Goal: Task Accomplishment & Management: Manage account settings

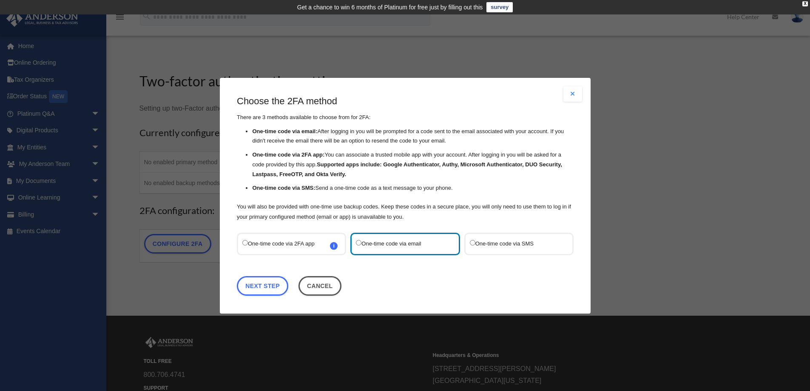
click at [335, 246] on span "i Refer to the guide on how to set up 2FA apps for more information on how to s…" at bounding box center [334, 245] width 8 height 8
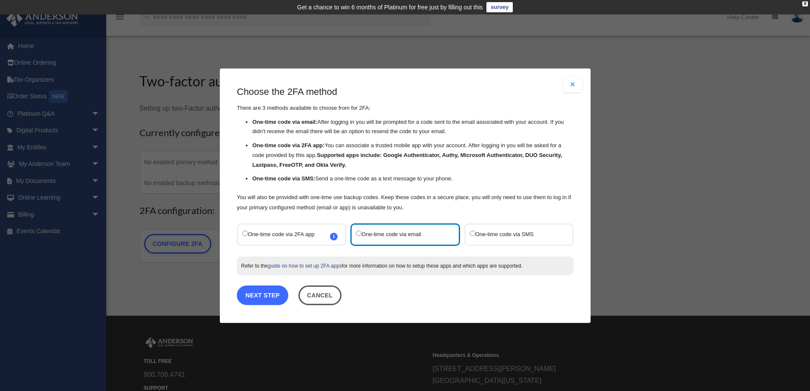
click at [263, 292] on link "Next Step" at bounding box center [262, 295] width 51 height 20
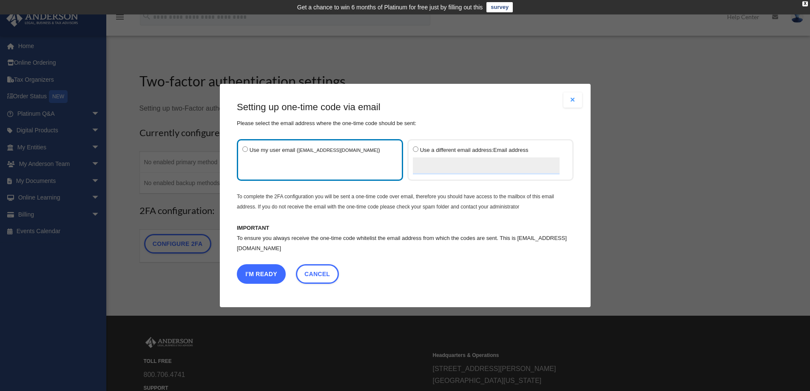
click at [269, 273] on button "I'm Ready" at bounding box center [261, 274] width 49 height 20
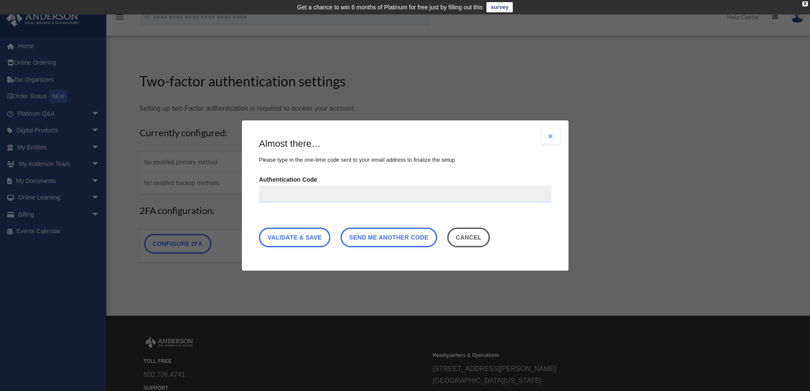
paste input "******"
type input "******"
click at [292, 235] on link "Validate & Save" at bounding box center [294, 237] width 71 height 20
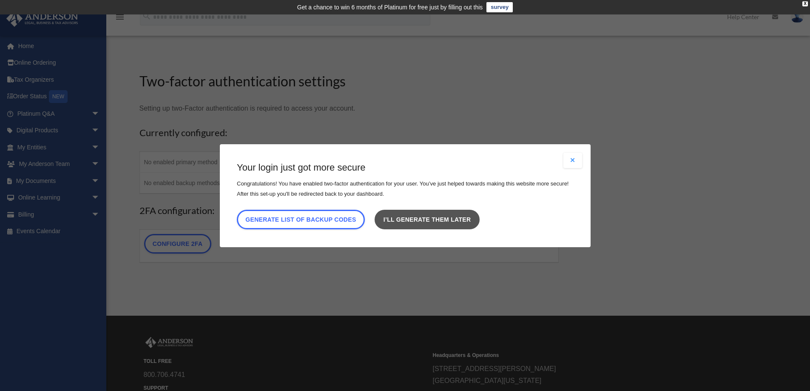
click at [418, 217] on link "I’ll generate them later" at bounding box center [426, 219] width 105 height 20
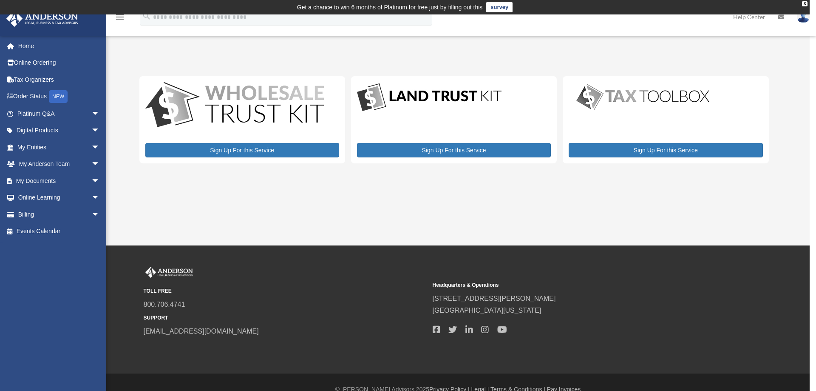
click at [121, 19] on icon "menu" at bounding box center [120, 17] width 10 height 10
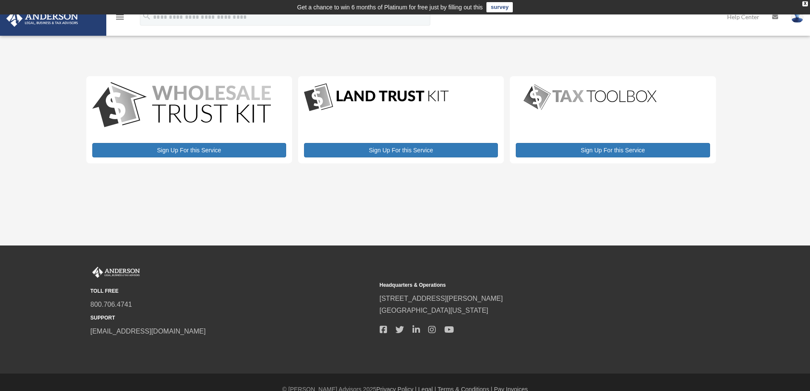
click at [121, 19] on icon "menu" at bounding box center [120, 17] width 10 height 10
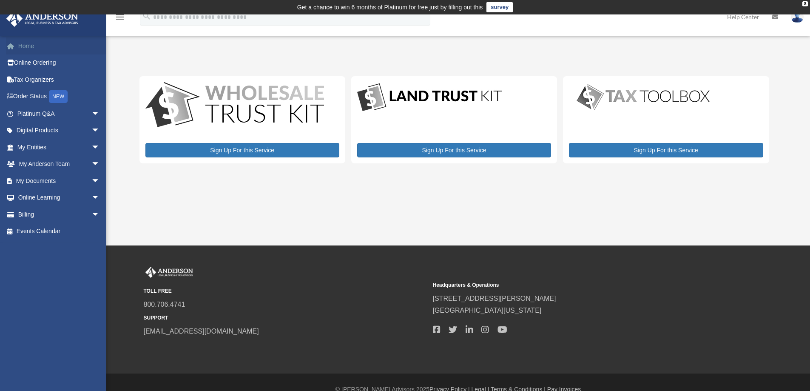
click at [59, 49] on link "Home" at bounding box center [59, 45] width 107 height 17
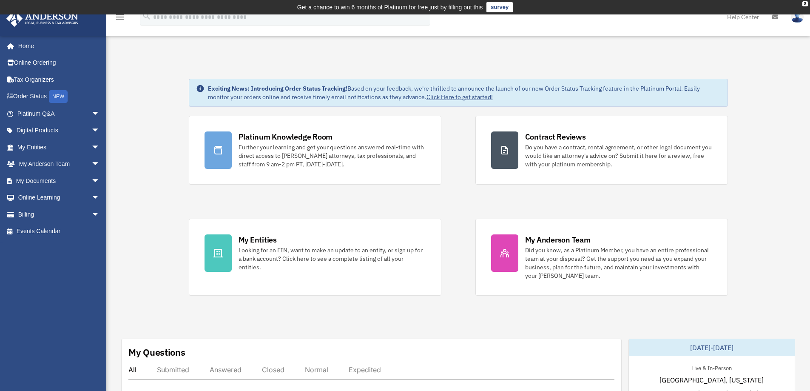
click at [796, 17] on img at bounding box center [796, 17] width 13 height 12
click at [658, 56] on link "Reset Password" at bounding box center [669, 56] width 85 height 17
